Goal: Check status: Check status

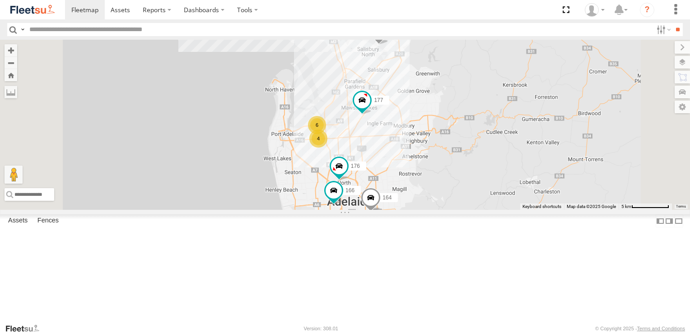
scroll to position [90, 0]
click at [0, 0] on span at bounding box center [0, 0] width 0 height 0
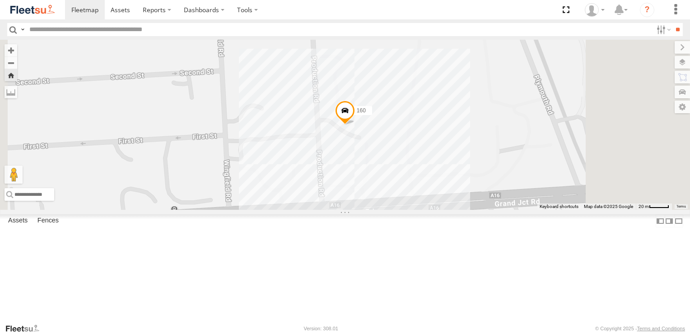
click at [0, 0] on span at bounding box center [0, 0] width 0 height 0
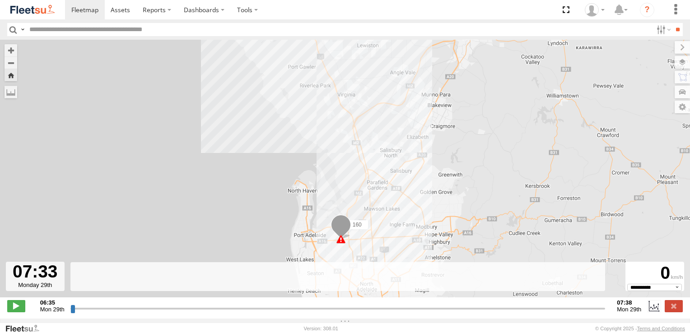
drag, startPoint x: 72, startPoint y: 314, endPoint x: 559, endPoint y: 322, distance: 486.9
type input "**********"
click at [559, 313] on input "range" at bounding box center [337, 308] width 535 height 9
click at [80, 9] on span at bounding box center [84, 9] width 27 height 9
